Goal: Transaction & Acquisition: Purchase product/service

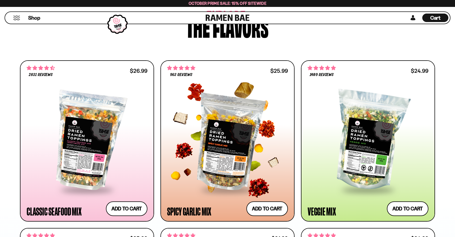
scroll to position [274, 0]
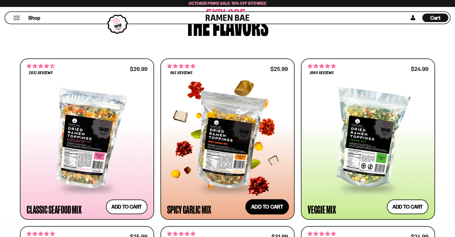
click at [261, 206] on button "Add to cart Add ― Regular price $25.99 Regular price Sale price $25.99 Unit pri…" at bounding box center [267, 206] width 44 height 15
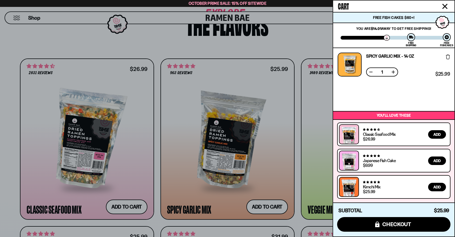
click at [393, 73] on button at bounding box center [392, 71] width 5 height 5
click at [393, 70] on button at bounding box center [392, 71] width 5 height 5
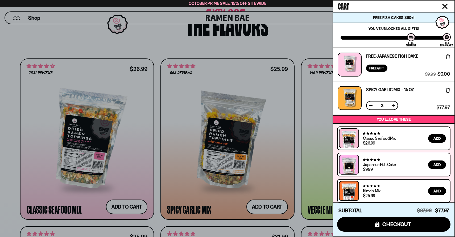
scroll to position [4, 0]
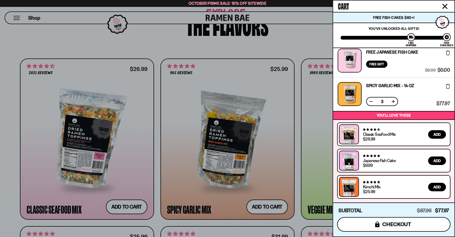
click at [399, 225] on span "checkout" at bounding box center [396, 225] width 29 height 6
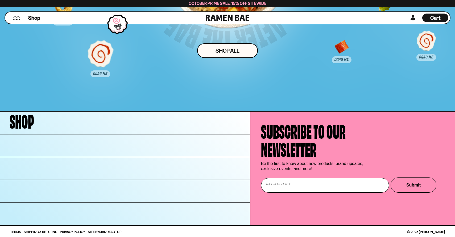
scroll to position [3684, 0]
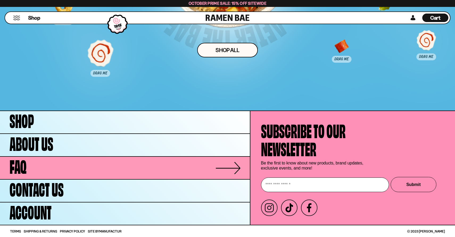
click at [71, 169] on link "FAQ" at bounding box center [125, 168] width 250 height 22
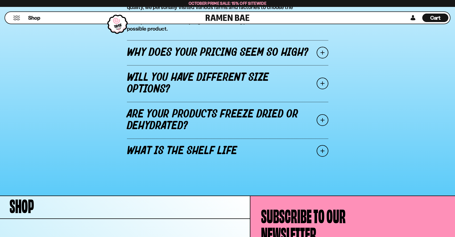
scroll to position [690, 0]
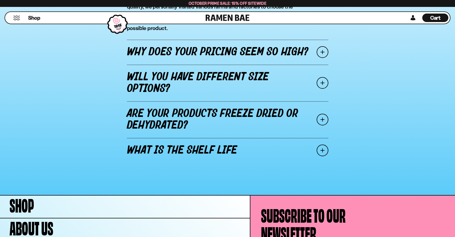
click at [218, 53] on link "Why does your pricing seem so high?" at bounding box center [227, 52] width 201 height 25
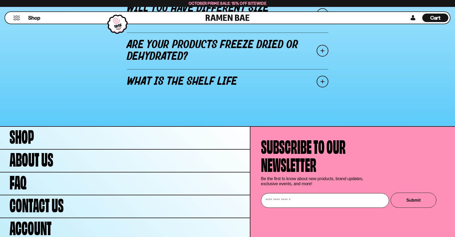
scroll to position [789, 0]
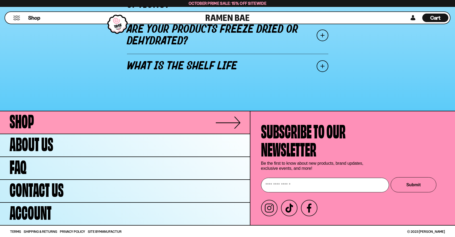
click at [63, 126] on link "Shop" at bounding box center [125, 122] width 250 height 22
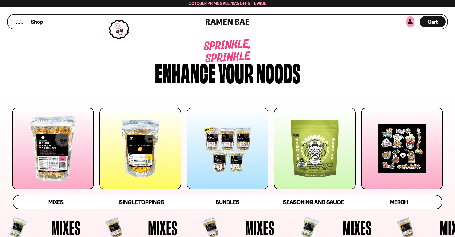
click at [409, 20] on link at bounding box center [410, 21] width 8 height 11
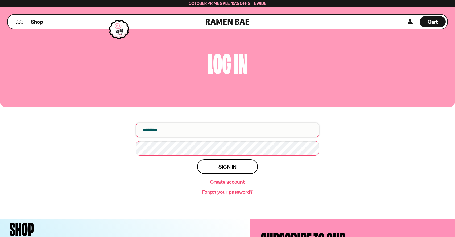
click at [202, 133] on input "email" at bounding box center [228, 130] width 184 height 15
click at [226, 183] on link "Create account" at bounding box center [227, 182] width 35 height 5
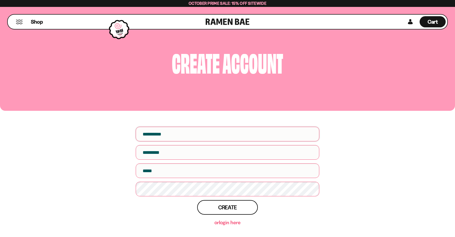
click at [174, 138] on input "First name" at bounding box center [228, 134] width 184 height 15
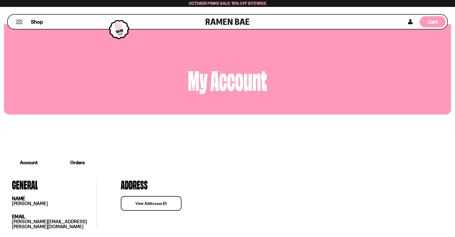
click at [431, 19] on span "Cart" at bounding box center [432, 22] width 10 height 6
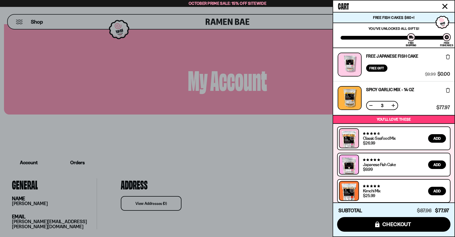
scroll to position [4, 0]
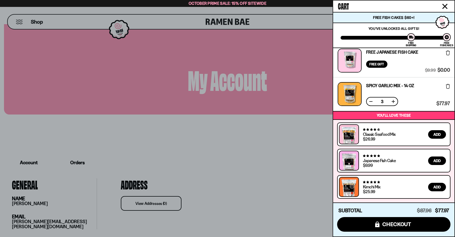
click at [371, 101] on button at bounding box center [370, 101] width 5 height 5
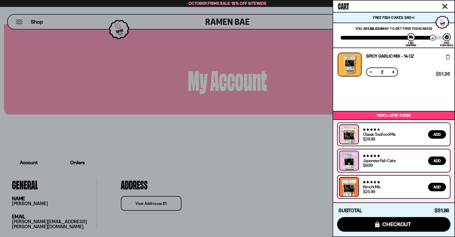
scroll to position [0, 0]
click at [443, 7] on icon "Close cart" at bounding box center [444, 6] width 5 height 5
